Goal: Task Accomplishment & Management: Use online tool/utility

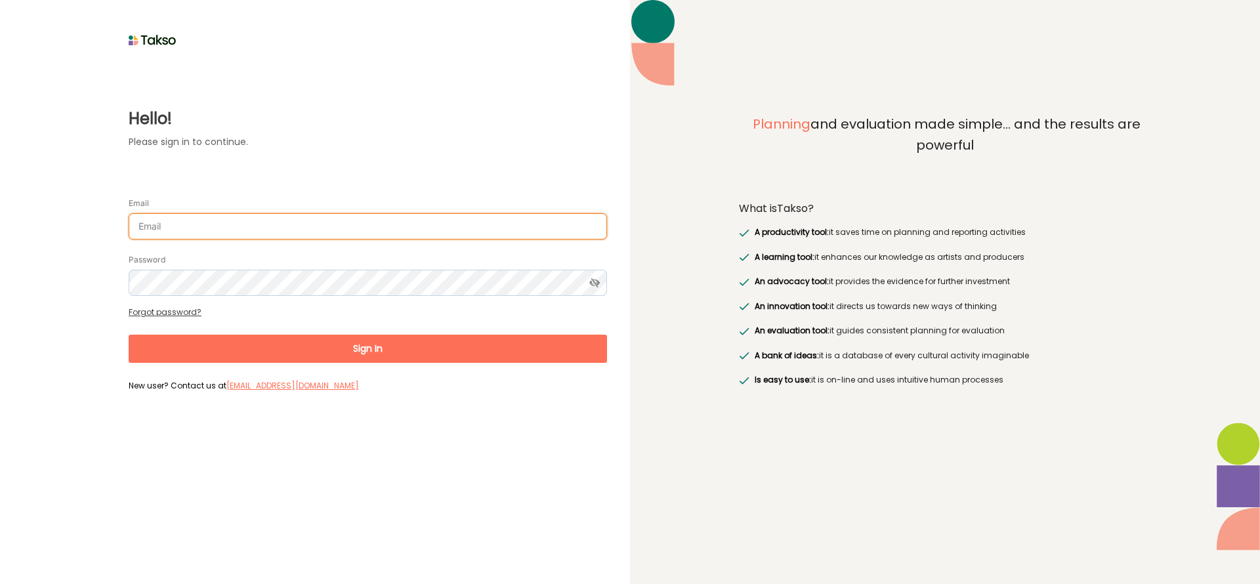
type input "[EMAIL_ADDRESS][DOMAIN_NAME]"
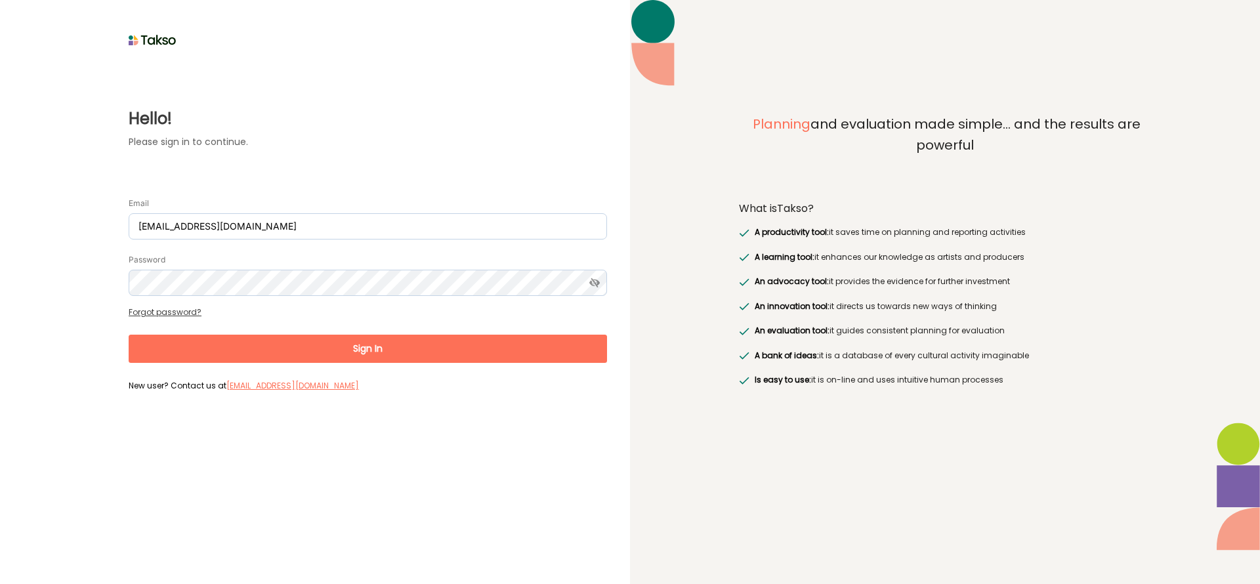
click at [381, 350] on button "Sign In" at bounding box center [368, 349] width 479 height 28
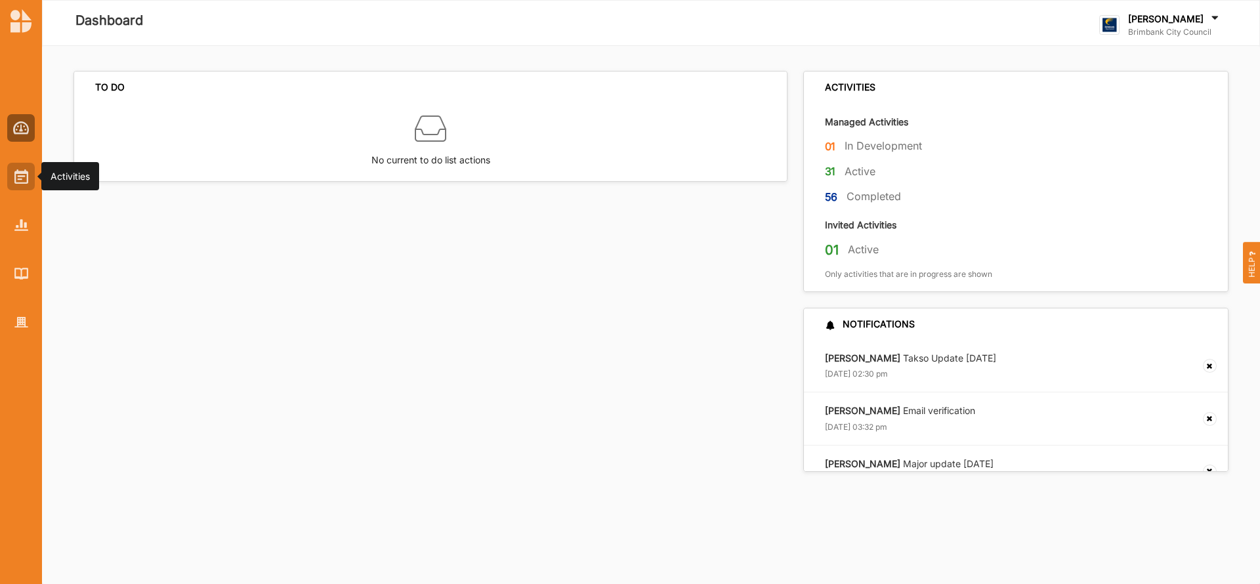
click at [27, 174] on img at bounding box center [21, 176] width 14 height 14
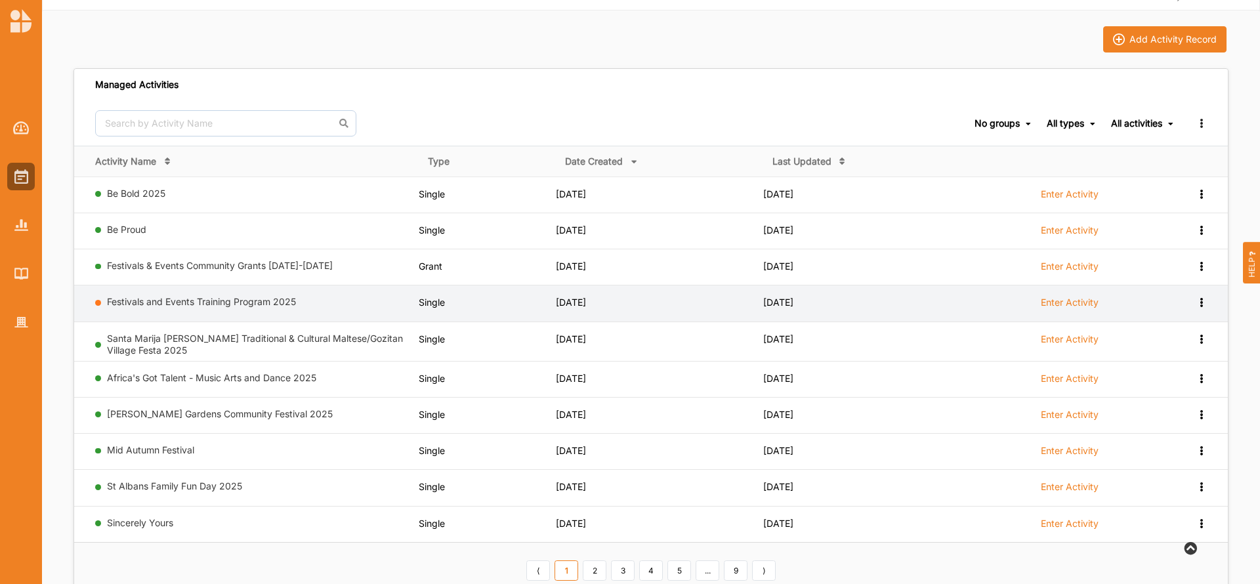
scroll to position [39, 0]
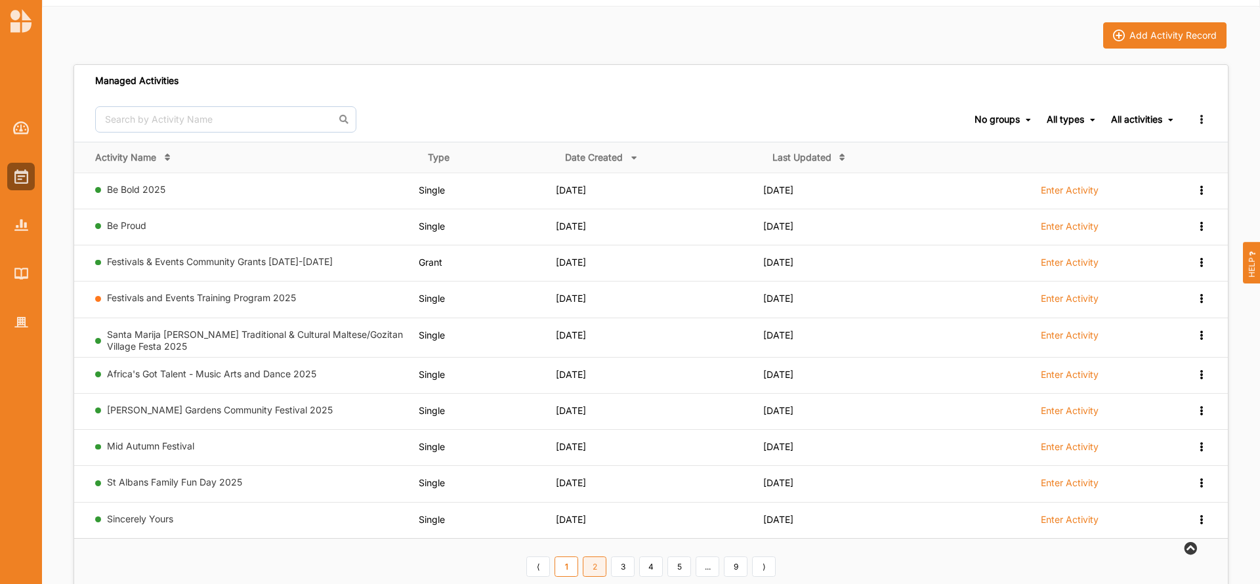
click at [593, 568] on link "2" at bounding box center [595, 567] width 24 height 21
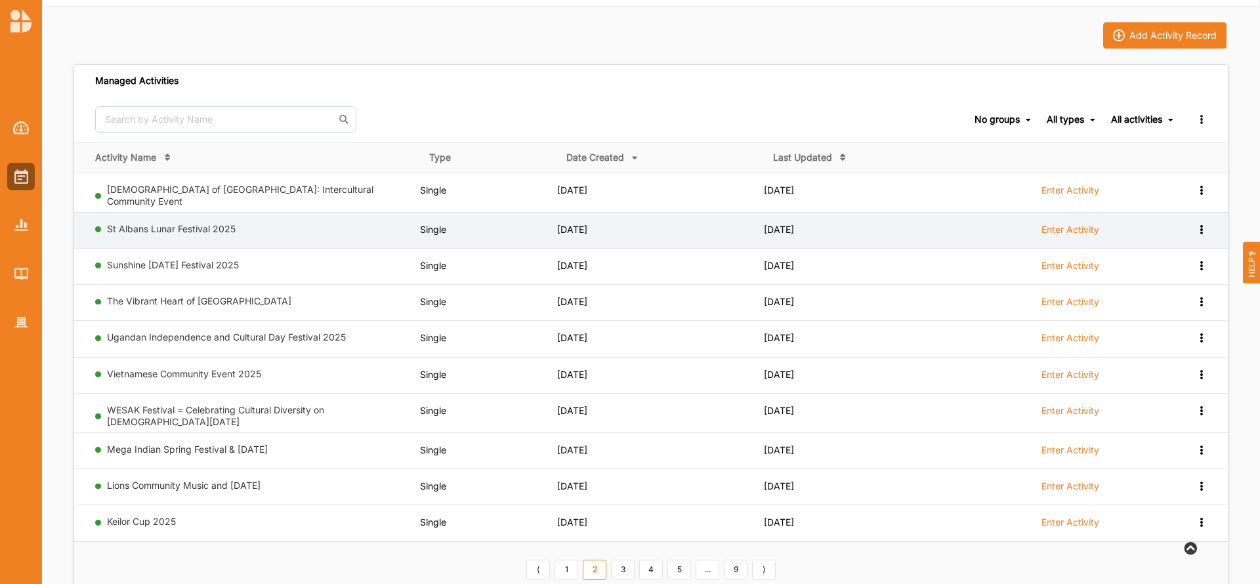
click at [1073, 227] on label "Enter Activity" at bounding box center [1071, 230] width 58 height 12
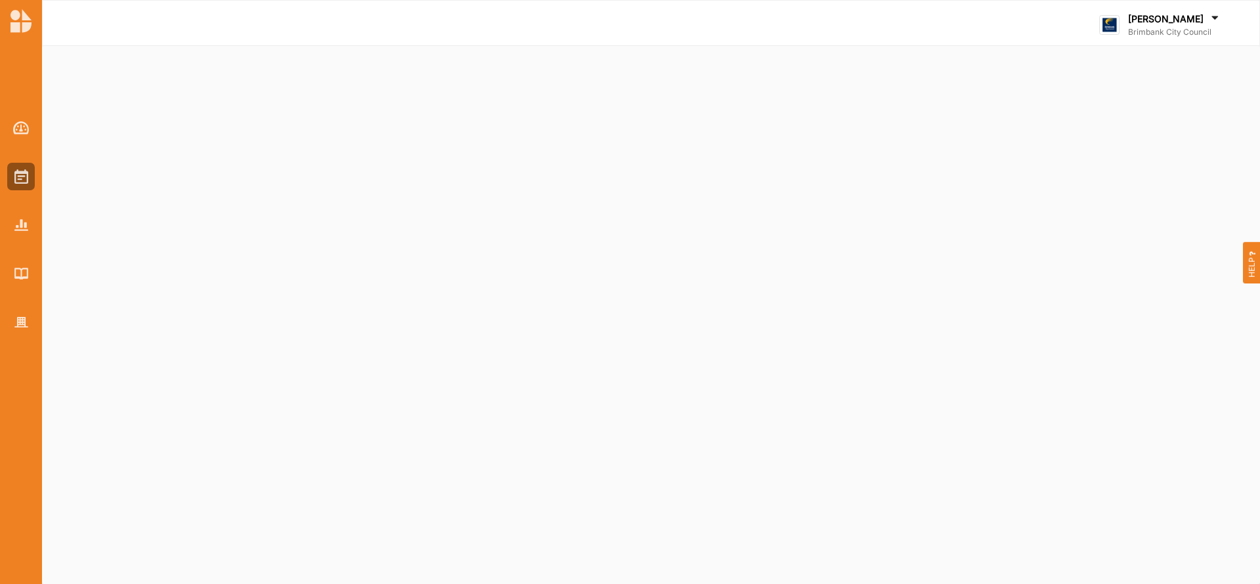
select select "2"
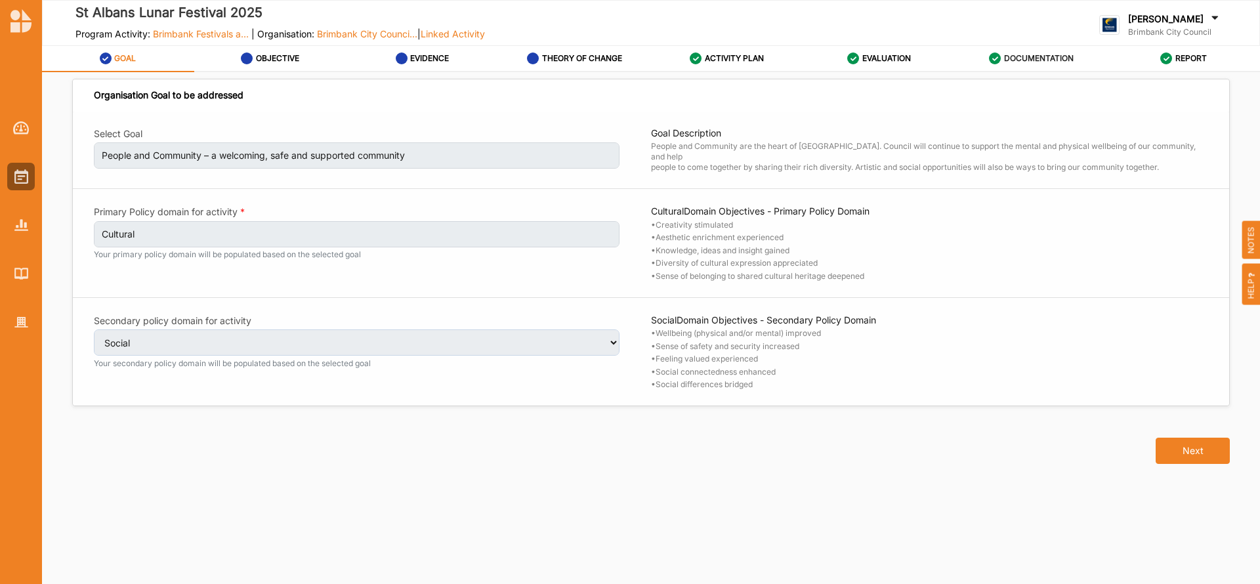
click at [1017, 58] on label "DOCUMENTATION" at bounding box center [1039, 58] width 70 height 11
